Goal: Book appointment/travel/reservation

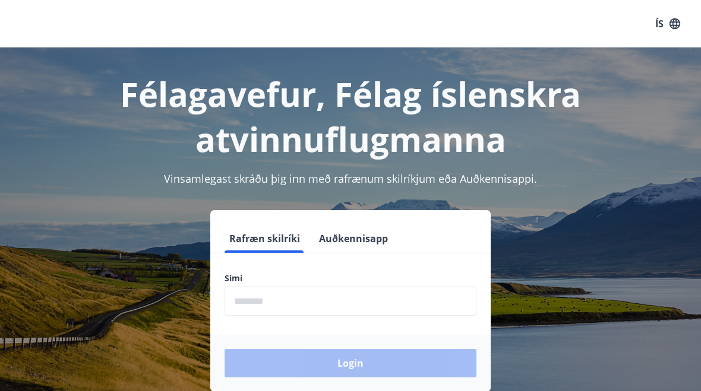
click at [252, 304] on input "phone" at bounding box center [351, 301] width 252 height 29
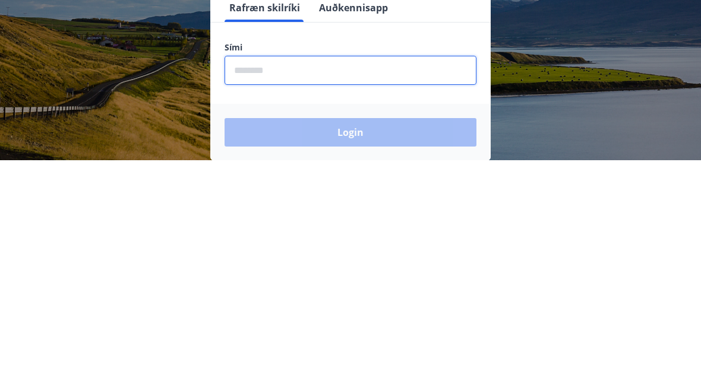
scroll to position [209, 0]
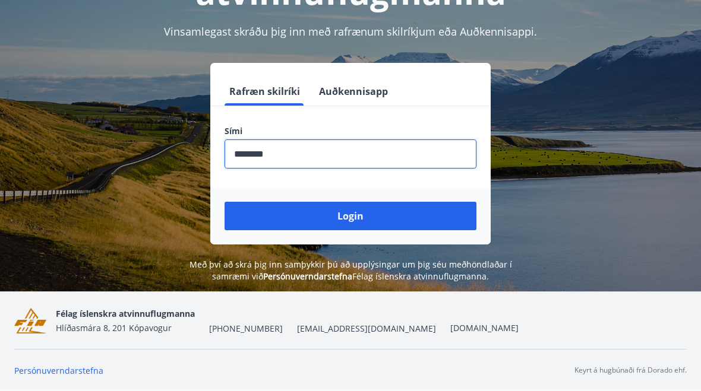
type input "********"
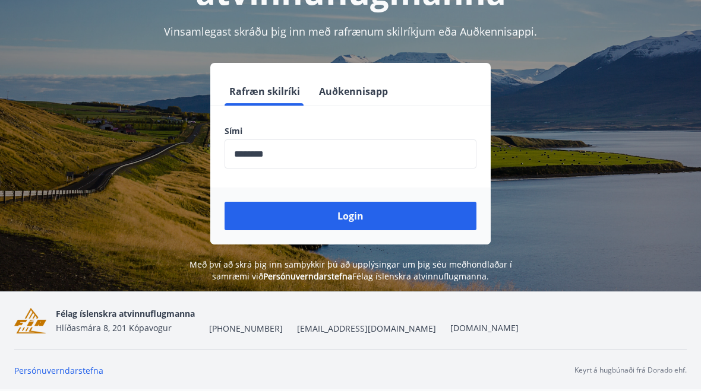
click at [361, 202] on button "Login" at bounding box center [351, 216] width 252 height 29
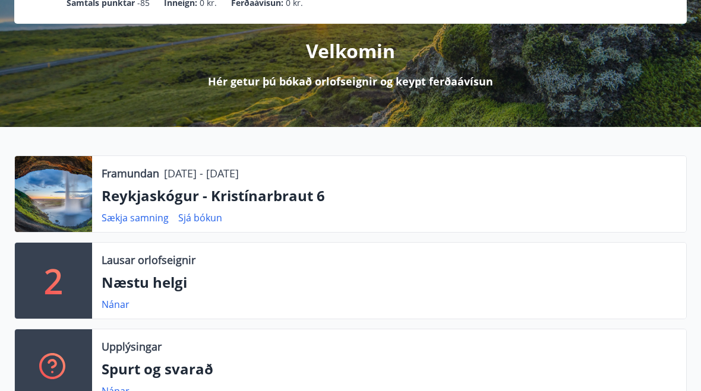
scroll to position [125, 0]
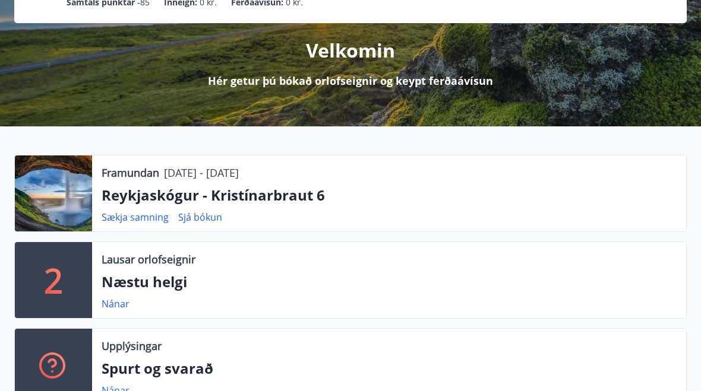
click at [109, 309] on link "Nánar" at bounding box center [116, 304] width 28 height 13
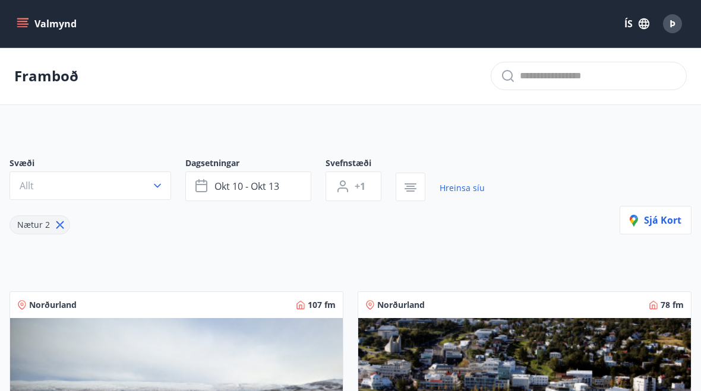
click at [222, 190] on span "okt 10 - okt 13" at bounding box center [246, 186] width 65 height 13
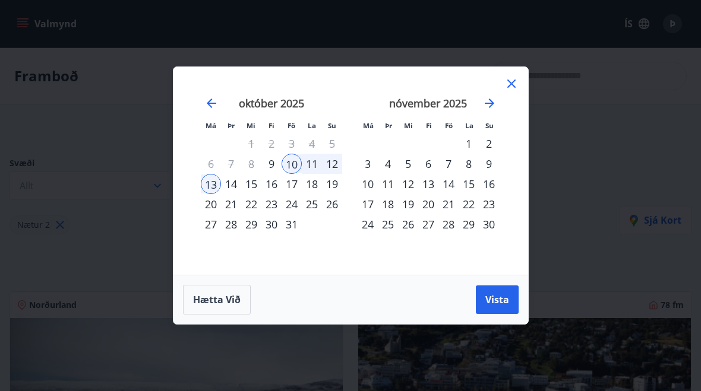
click at [267, 169] on div "9" at bounding box center [271, 164] width 20 height 20
click at [290, 166] on div "10" at bounding box center [292, 164] width 20 height 20
click at [491, 292] on button "Vista" at bounding box center [497, 300] width 43 height 29
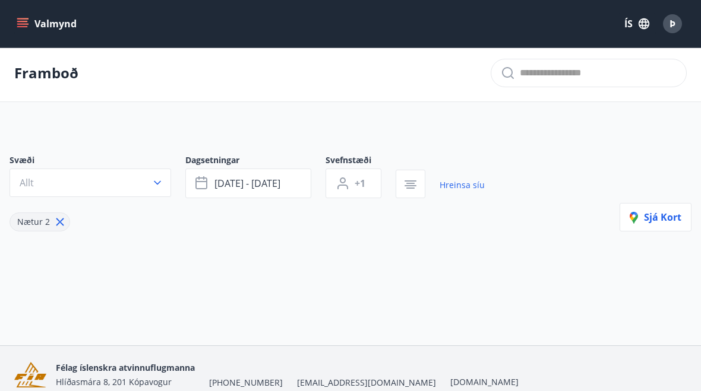
scroll to position [2, 0]
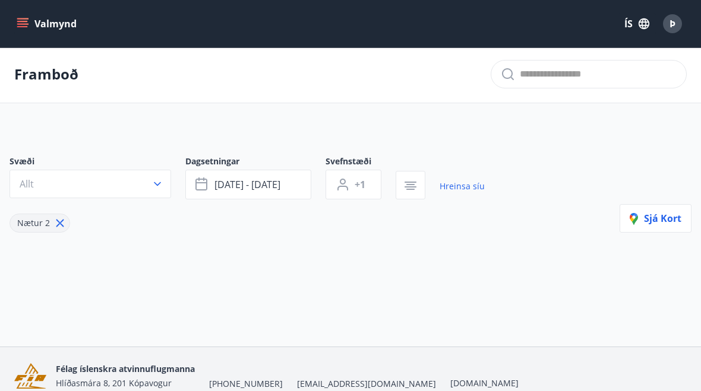
click at [149, 192] on button "Allt" at bounding box center [91, 184] width 162 height 29
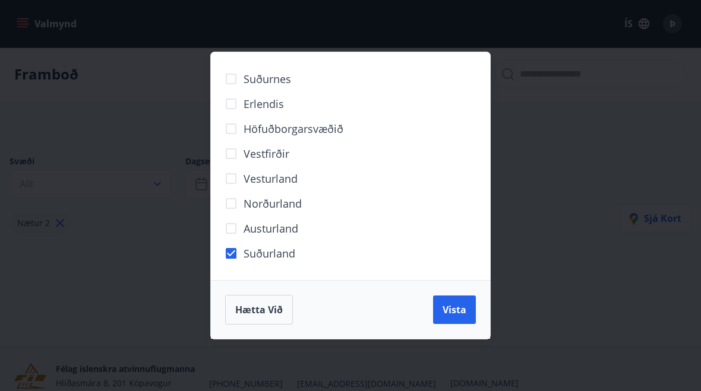
click at [459, 317] on span "Vista" at bounding box center [455, 310] width 24 height 13
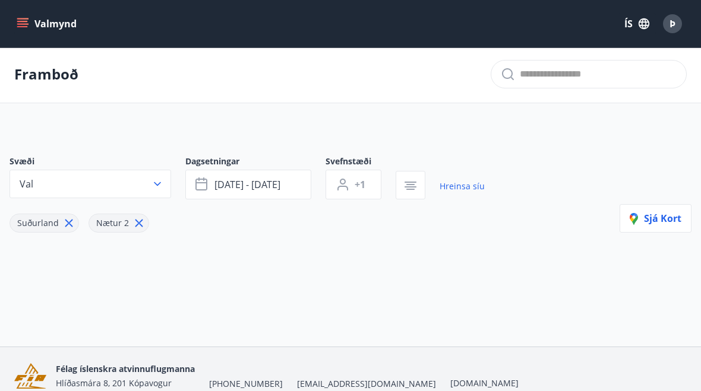
scroll to position [23, 0]
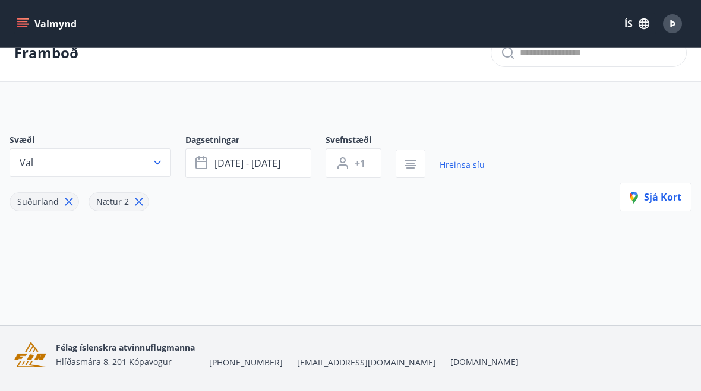
click at [132, 202] on icon at bounding box center [138, 201] width 13 height 13
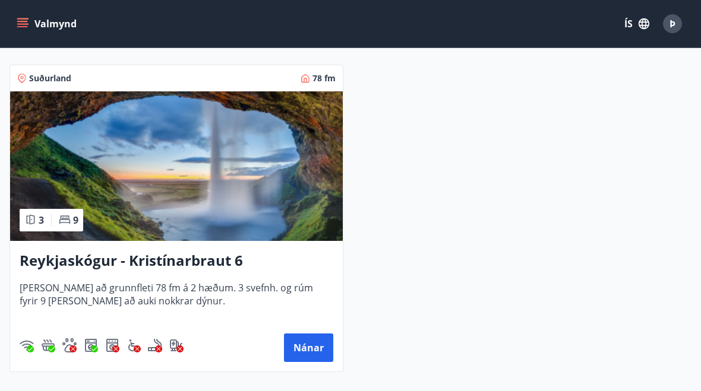
scroll to position [228, 0]
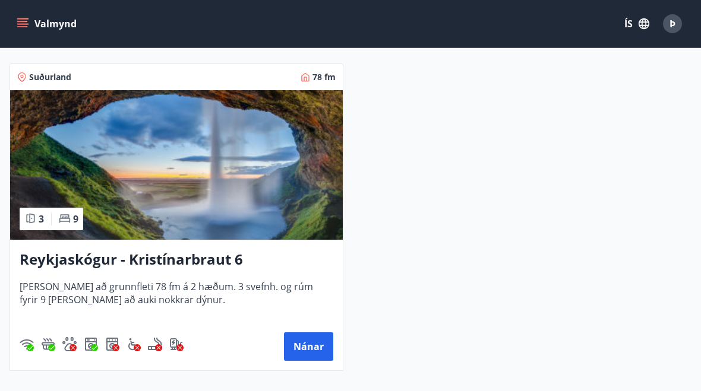
click at [45, 263] on h3 "Reykjaskógur - Kristínarbraut 6" at bounding box center [177, 259] width 314 height 21
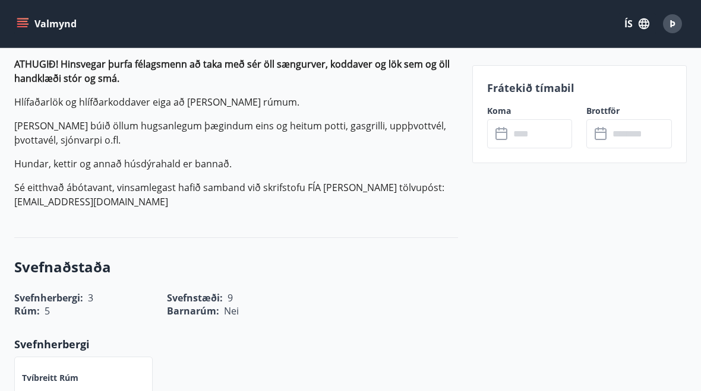
scroll to position [530, 0]
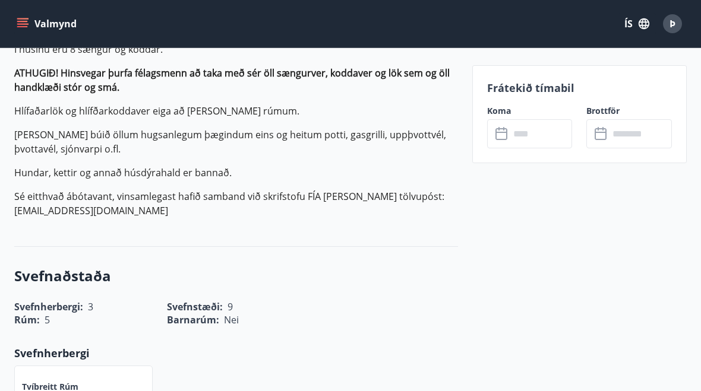
click at [529, 124] on input "text" at bounding box center [541, 133] width 63 height 29
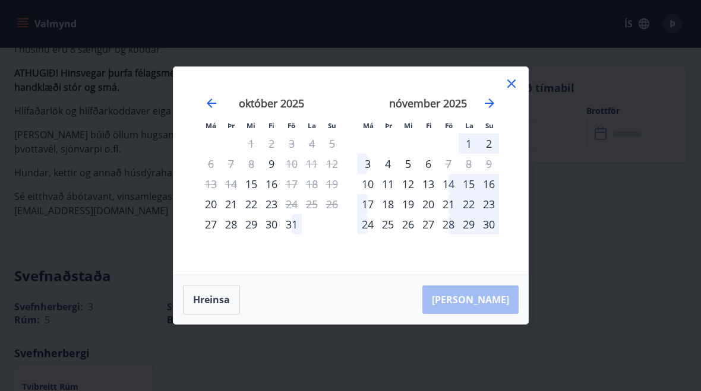
click at [270, 165] on div "9" at bounding box center [271, 164] width 20 height 20
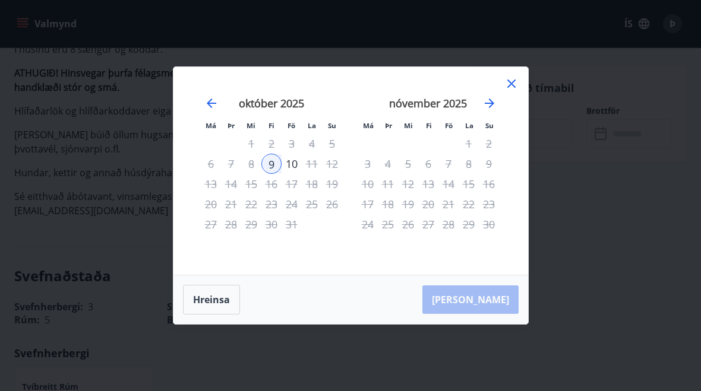
click at [293, 166] on div "10" at bounding box center [292, 164] width 20 height 20
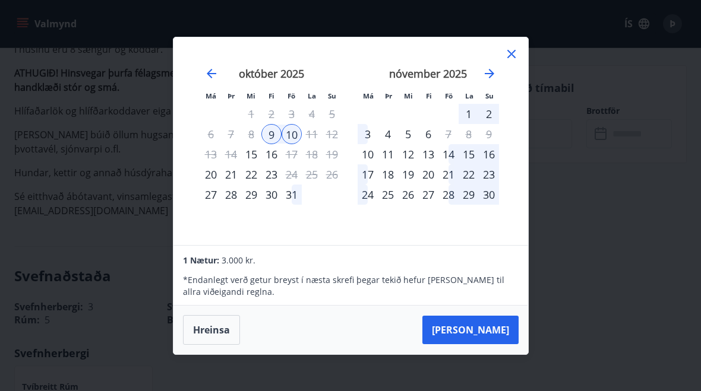
click at [508, 59] on icon at bounding box center [511, 54] width 14 height 14
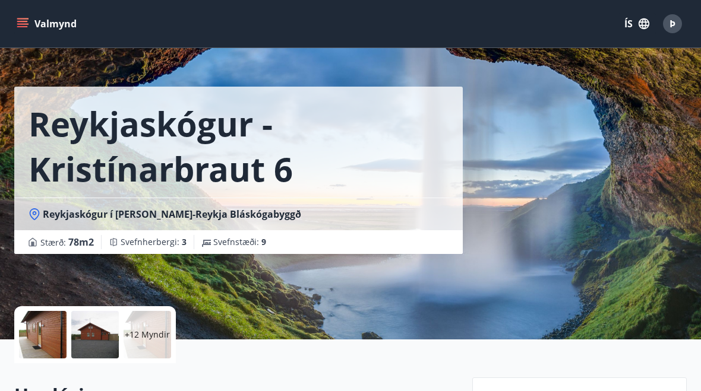
scroll to position [0, 0]
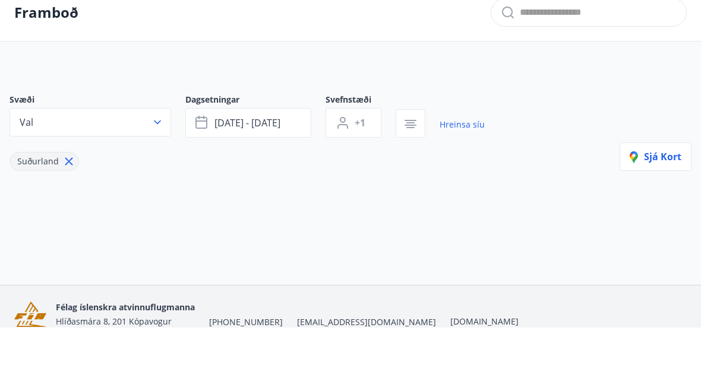
scroll to position [64, 0]
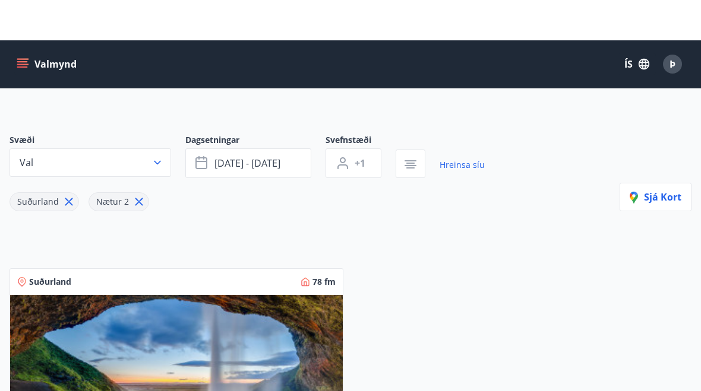
scroll to position [23, 0]
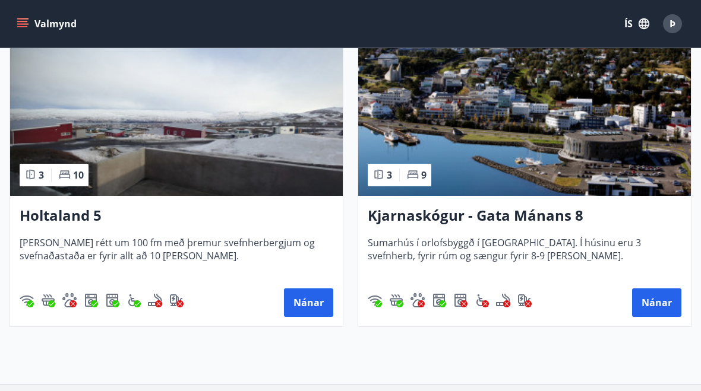
scroll to position [274, 0]
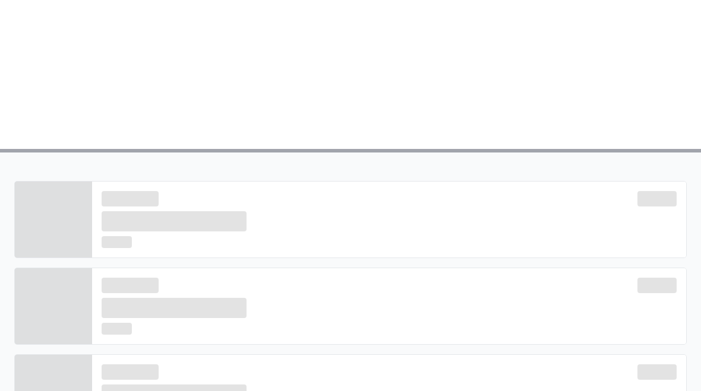
scroll to position [125, 0]
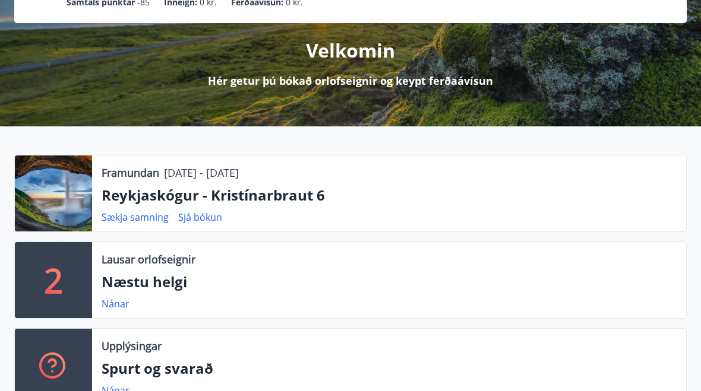
click at [197, 223] on link "Sjá bókun" at bounding box center [200, 217] width 44 height 13
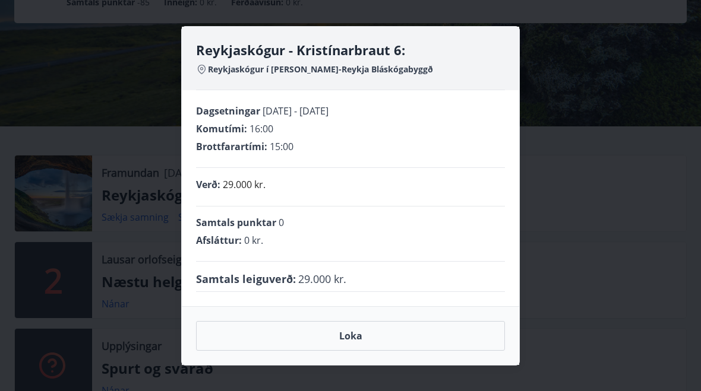
click at [363, 351] on button "Loka" at bounding box center [350, 336] width 309 height 30
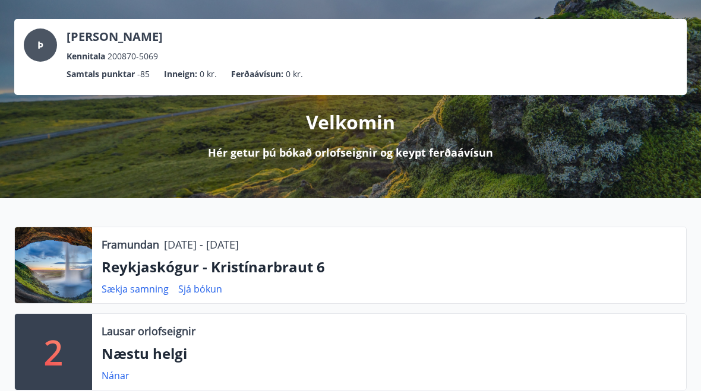
scroll to position [0, 0]
